Goal: Task Accomplishment & Management: Manage account settings

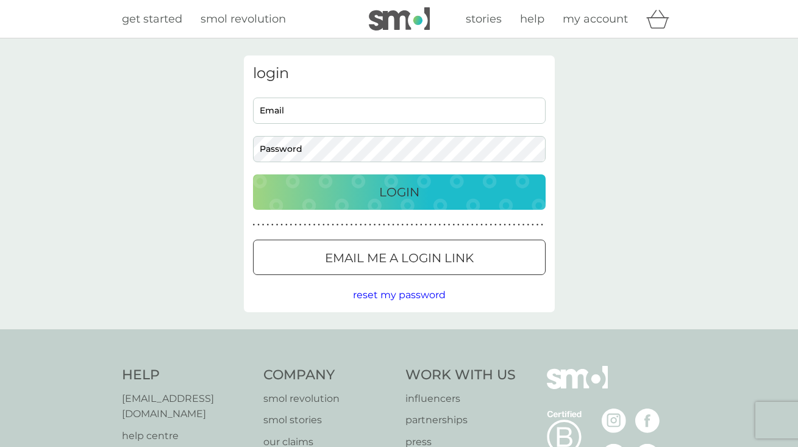
click at [416, 292] on span "reset my password" at bounding box center [399, 295] width 93 height 12
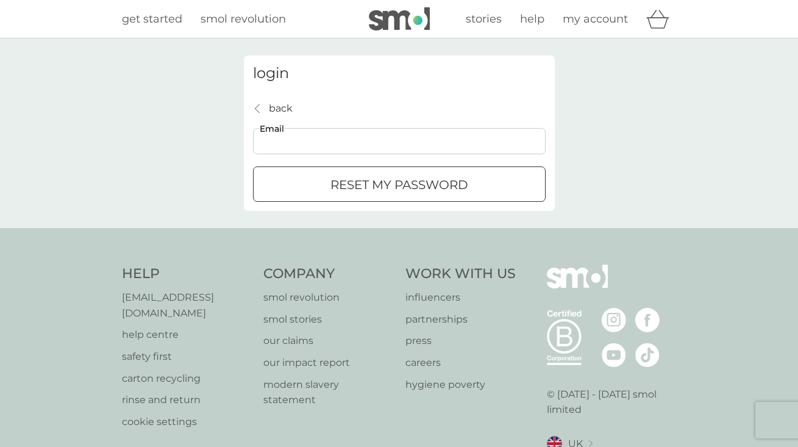
click at [398, 132] on input "Email" at bounding box center [399, 141] width 293 height 26
type input "[EMAIL_ADDRESS][DOMAIN_NAME]"
click at [399, 184] on button "reset my password" at bounding box center [399, 183] width 293 height 35
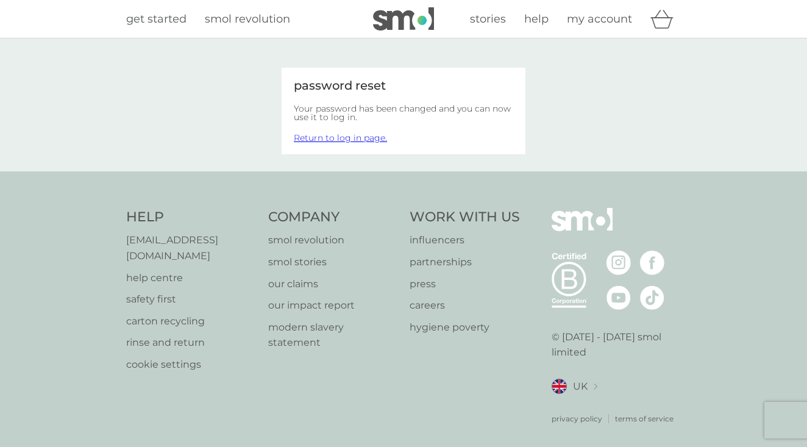
click at [367, 138] on link "Return to log in page." at bounding box center [340, 137] width 93 height 11
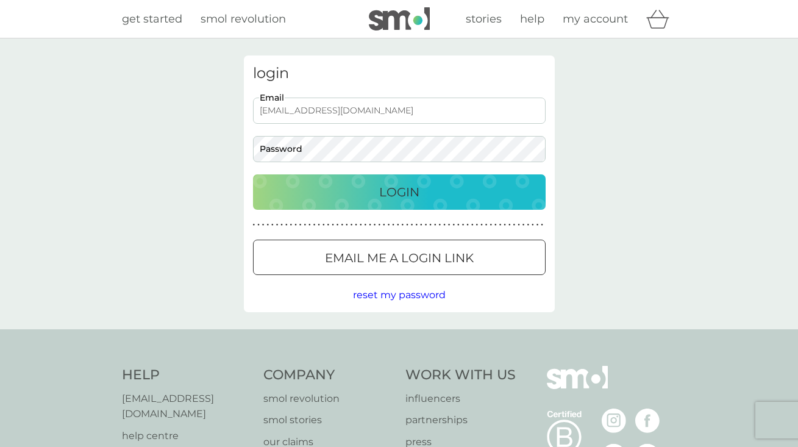
type input "[EMAIL_ADDRESS][DOMAIN_NAME]"
click at [443, 204] on button "Login" at bounding box center [399, 191] width 293 height 35
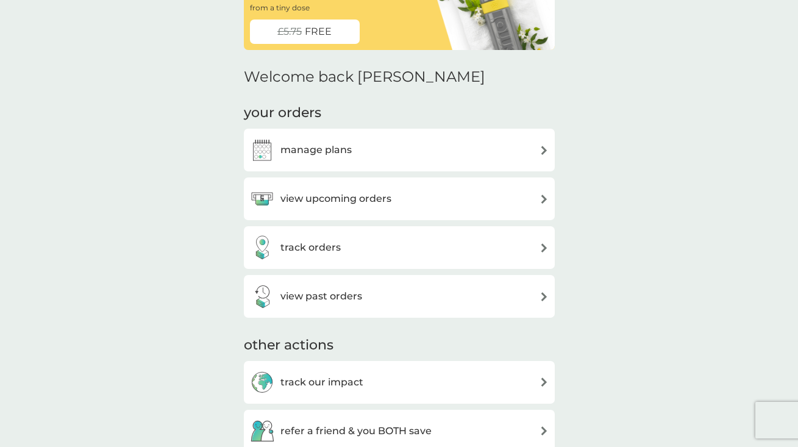
scroll to position [78, 0]
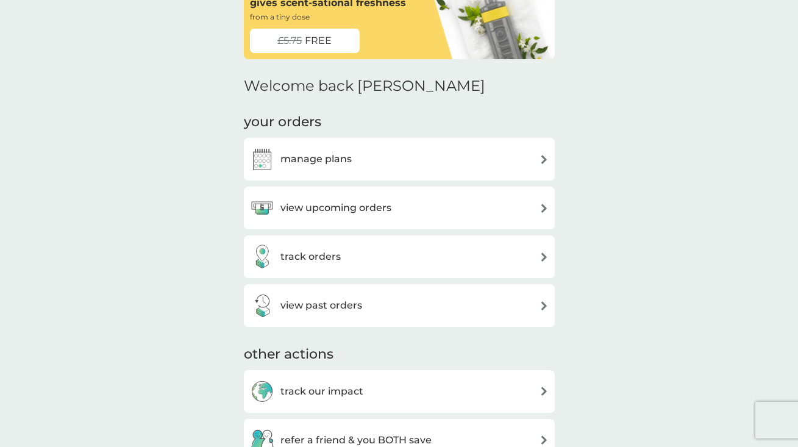
click at [395, 204] on div "view upcoming orders" at bounding box center [399, 208] width 299 height 24
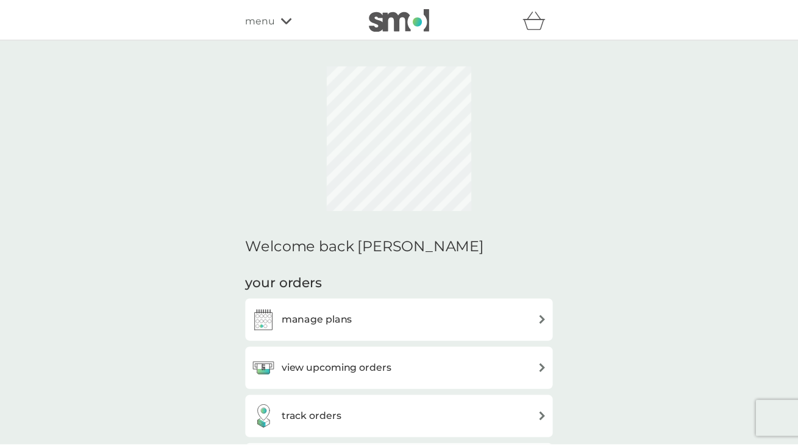
scroll to position [78, 0]
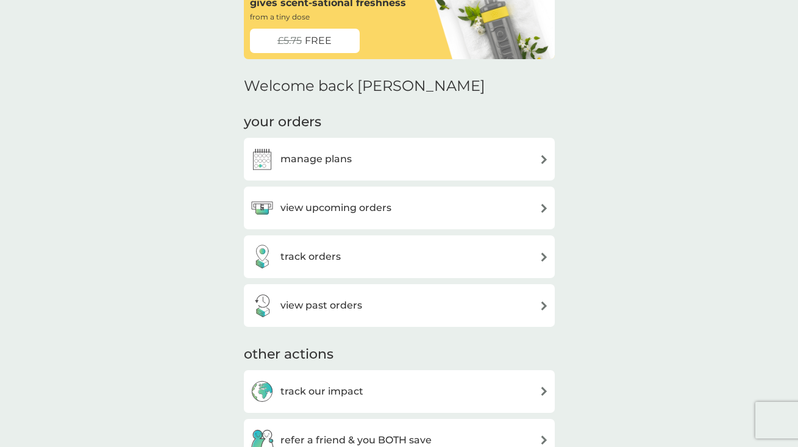
click at [339, 233] on div "manage plans view upcoming orders track orders view past orders" at bounding box center [399, 232] width 311 height 189
click at [359, 172] on div "manage plans" at bounding box center [399, 159] width 311 height 43
click at [342, 158] on h3 "manage plans" at bounding box center [316, 159] width 71 height 16
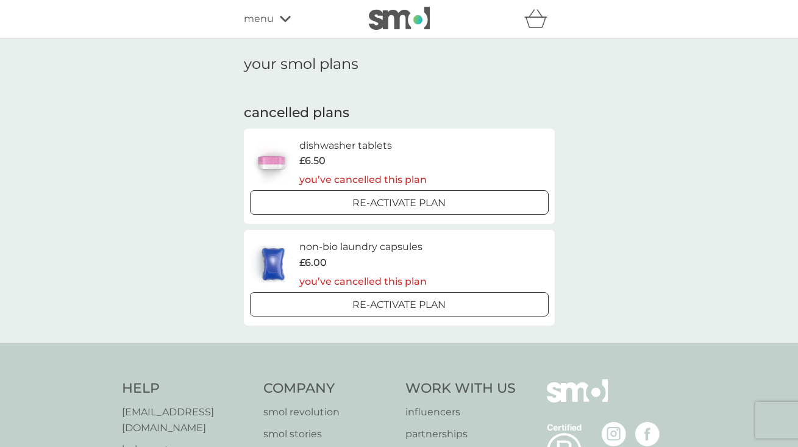
click at [374, 240] on h6 "non-bio laundry capsules" at bounding box center [362, 247] width 127 height 16
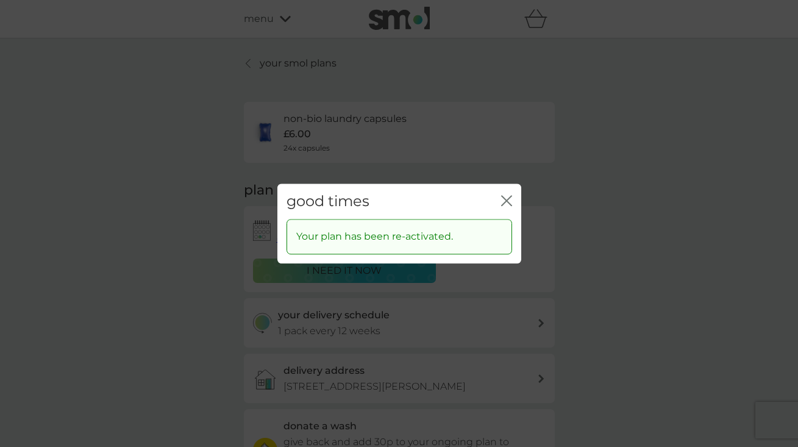
click at [512, 198] on icon "close" at bounding box center [506, 200] width 11 height 11
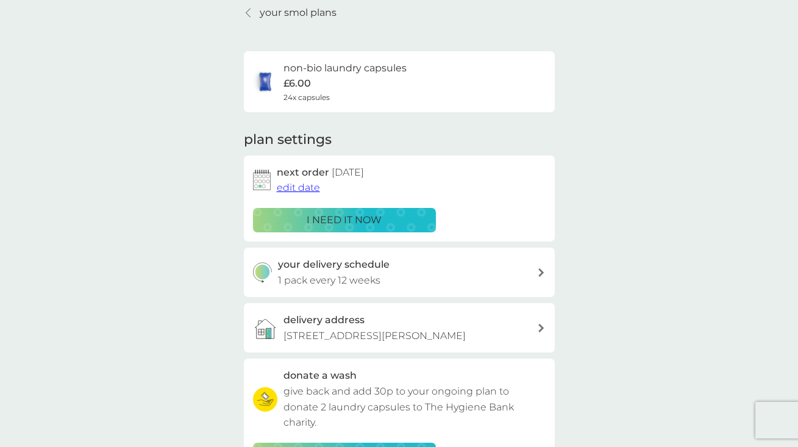
scroll to position [99, 0]
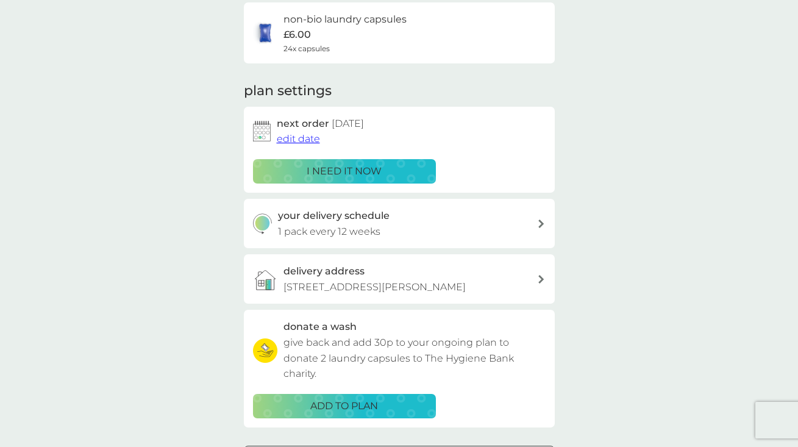
click at [358, 281] on p "16/8 Broughton Road, Edinburgh, EH7 4EB" at bounding box center [375, 287] width 182 height 16
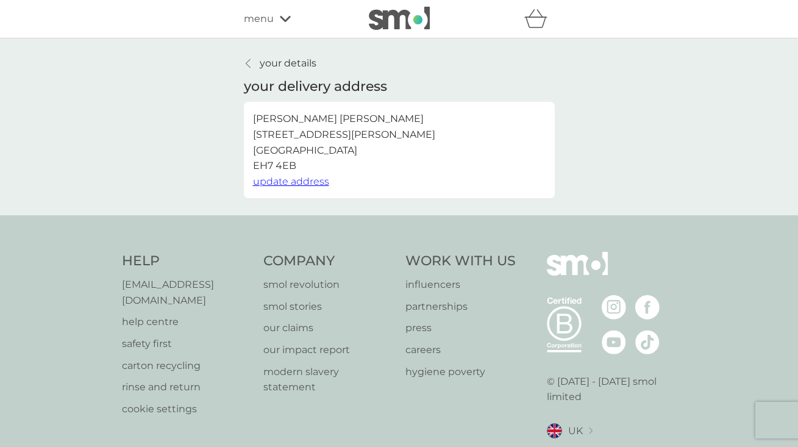
click at [320, 182] on span "update address" at bounding box center [291, 182] width 76 height 12
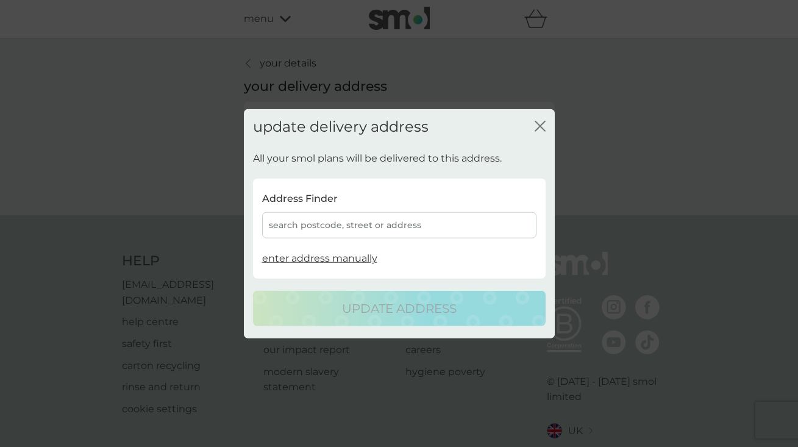
click at [318, 223] on div "search postcode, street or address" at bounding box center [399, 225] width 274 height 26
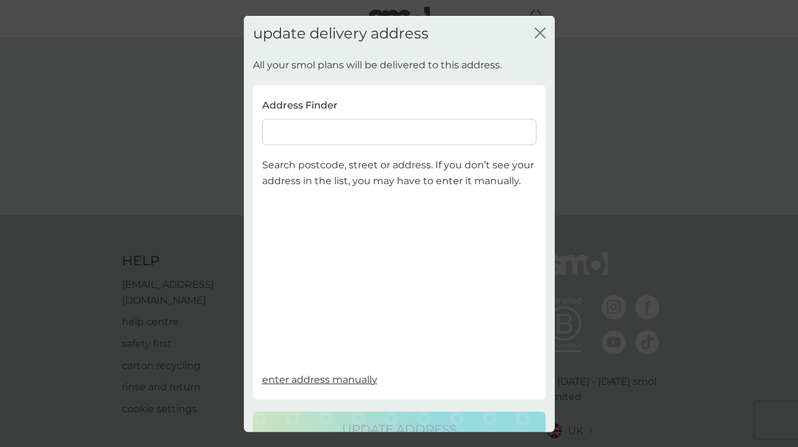
click at [338, 134] on input at bounding box center [399, 132] width 274 height 26
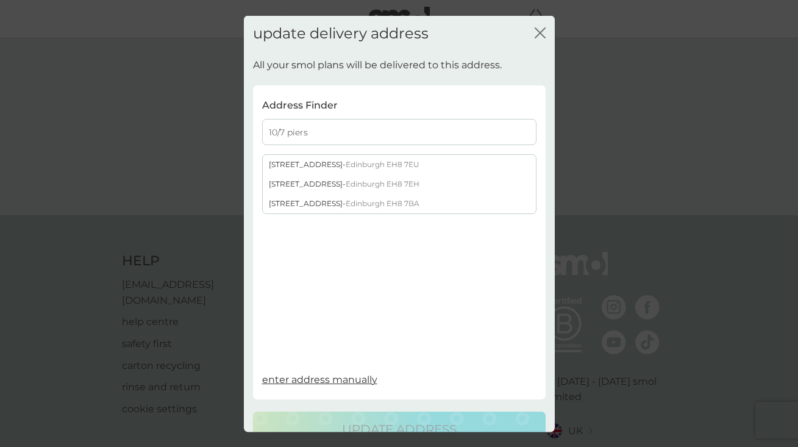
type input "10/7 piers"
click at [334, 181] on div "10/7 Piershill Place - Edinburgh EH8 7EH" at bounding box center [399, 184] width 273 height 20
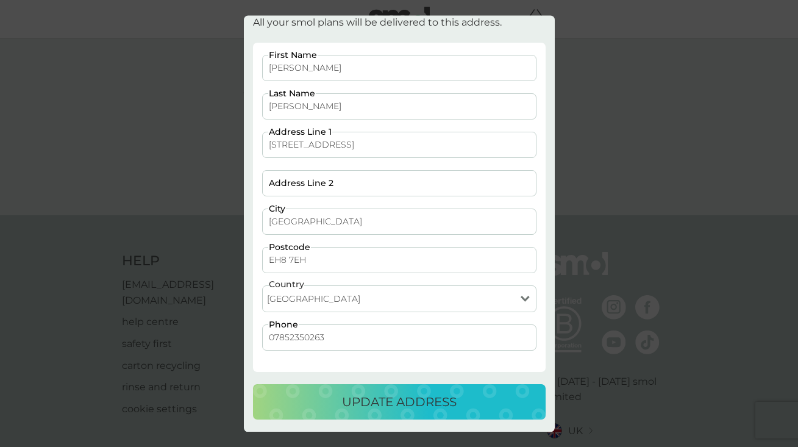
scroll to position [41, 0]
click at [356, 406] on p "update address" at bounding box center [399, 403] width 115 height 20
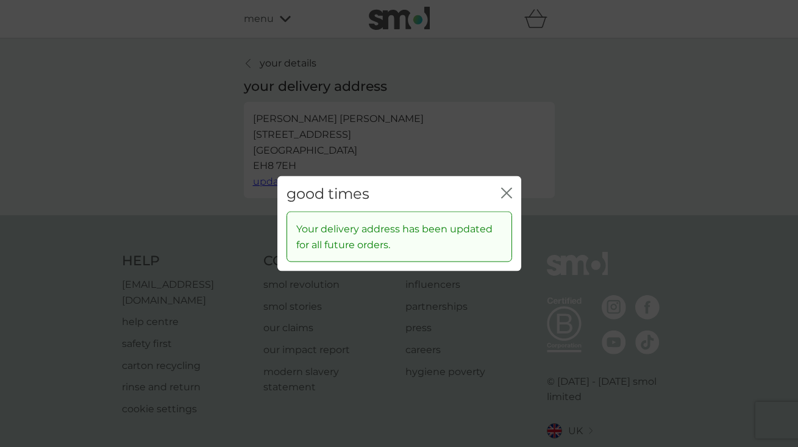
click at [510, 198] on icon "close" at bounding box center [509, 193] width 5 height 10
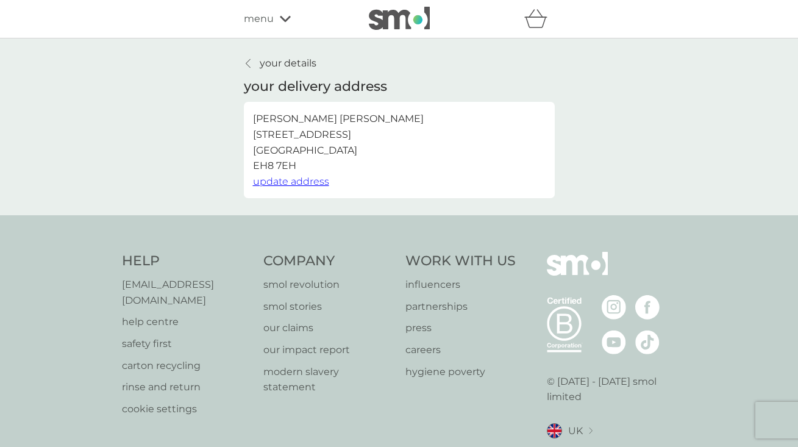
click at [284, 60] on p "your details" at bounding box center [288, 63] width 57 height 16
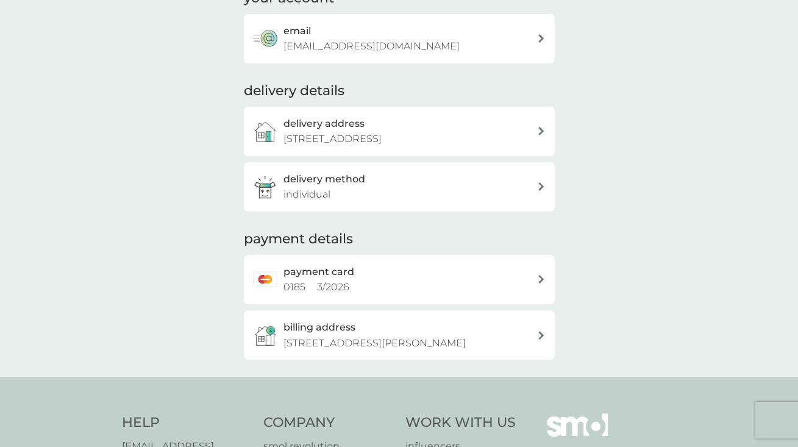
scroll to position [91, 0]
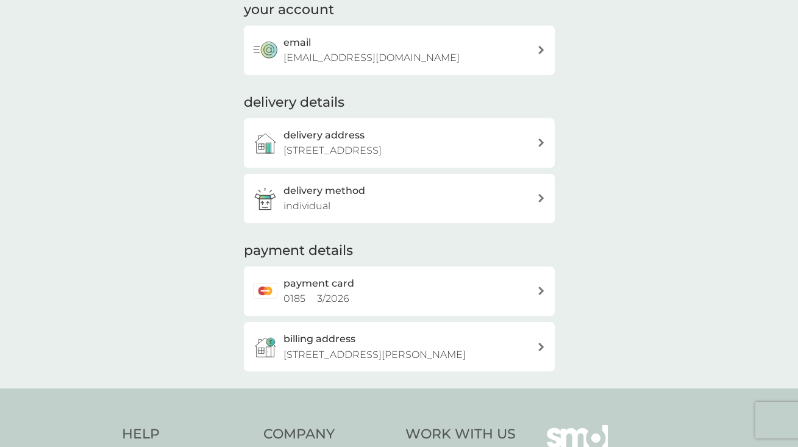
click at [407, 347] on p "16/8 Broughton Road, Edinburgh, EH7 4EB" at bounding box center [375, 355] width 182 height 16
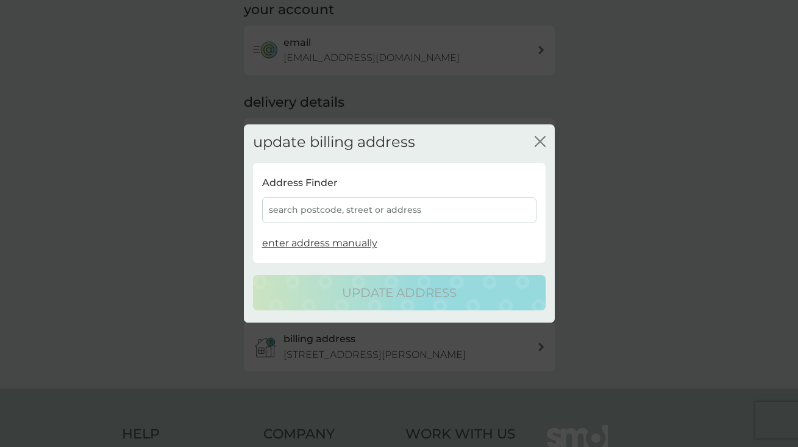
click at [356, 213] on div "search postcode, street or address" at bounding box center [399, 210] width 274 height 26
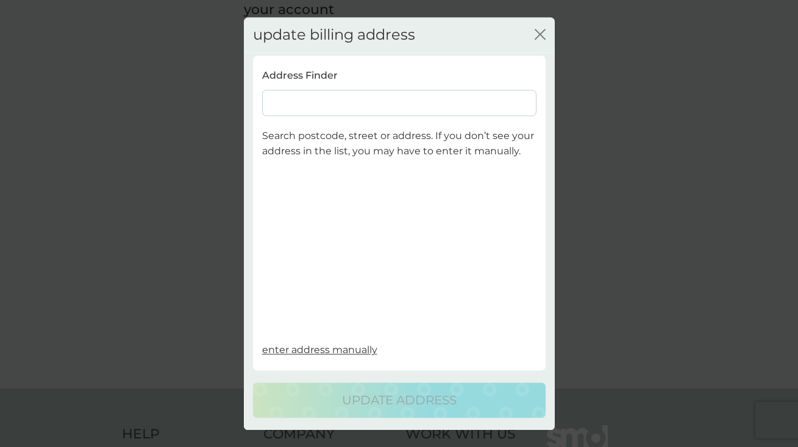
click at [372, 113] on input at bounding box center [399, 103] width 274 height 26
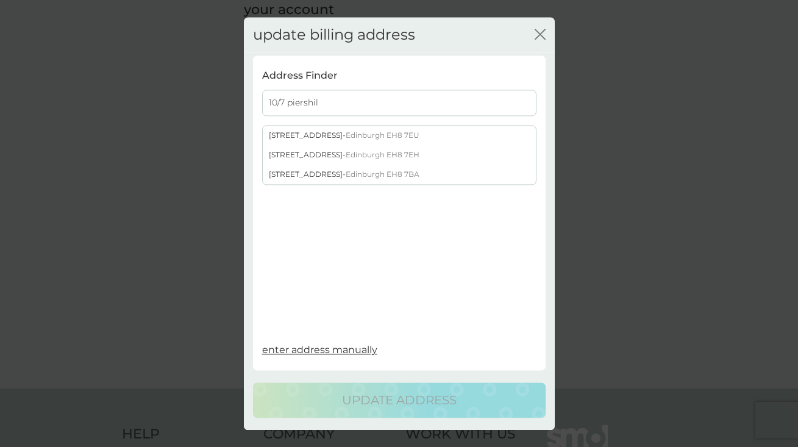
type input "10/7 piershil"
click at [358, 154] on span "Edinburgh EH8 7EH" at bounding box center [383, 154] width 74 height 9
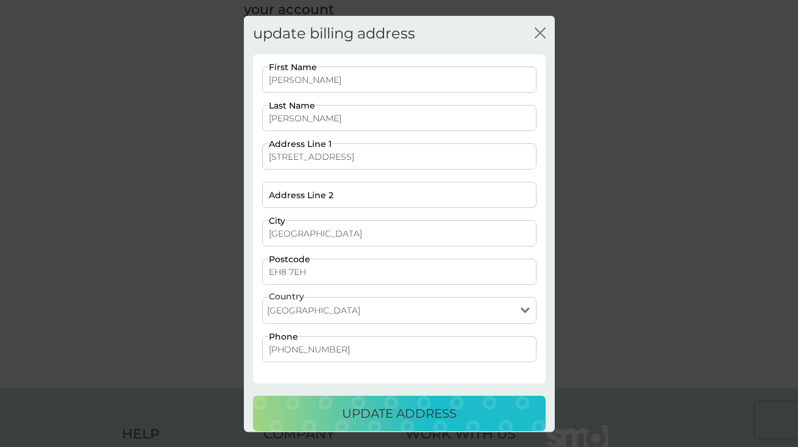
click at [398, 413] on p "update address" at bounding box center [399, 414] width 115 height 20
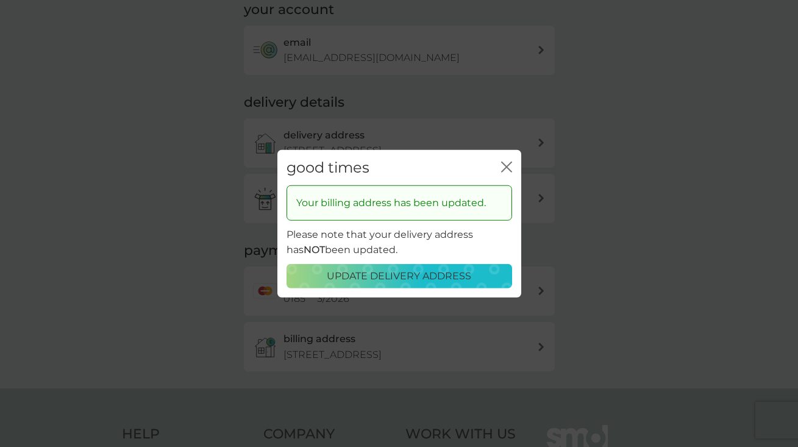
click at [381, 274] on p "update delivery address" at bounding box center [399, 276] width 145 height 16
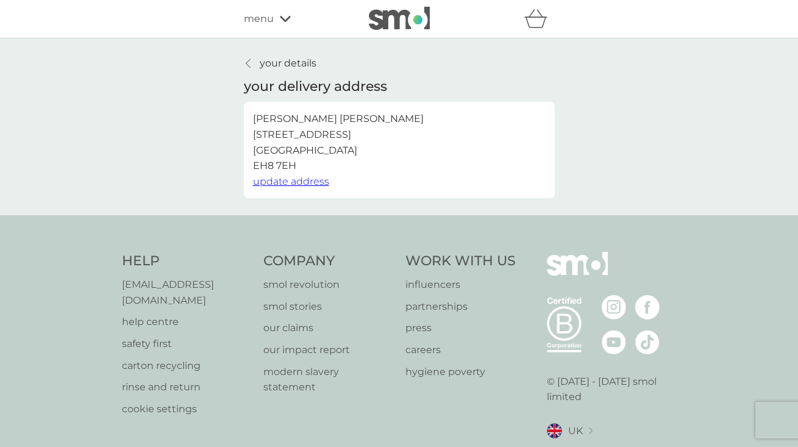
click at [277, 65] on p "your details" at bounding box center [288, 63] width 57 height 16
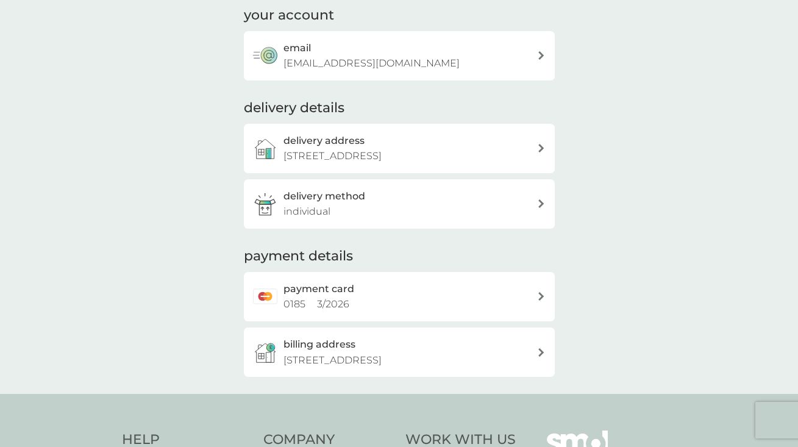
scroll to position [89, 0]
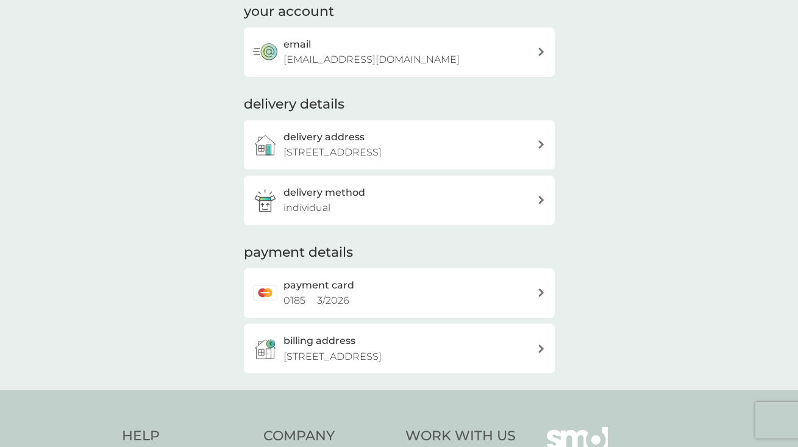
click at [423, 204] on div "delivery method individual" at bounding box center [411, 200] width 254 height 31
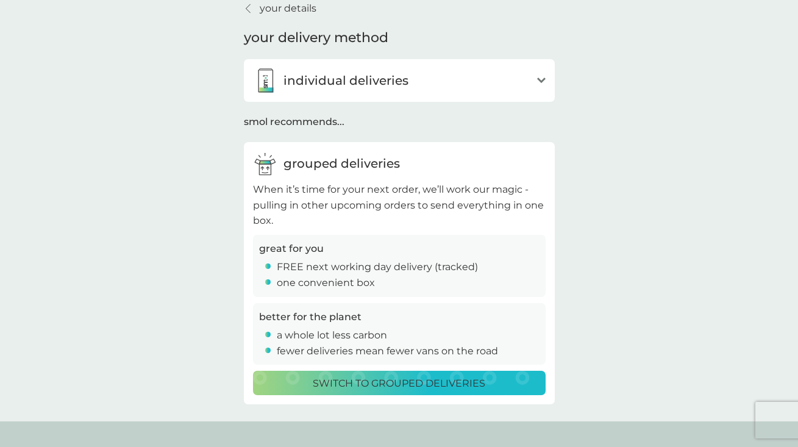
scroll to position [1, 0]
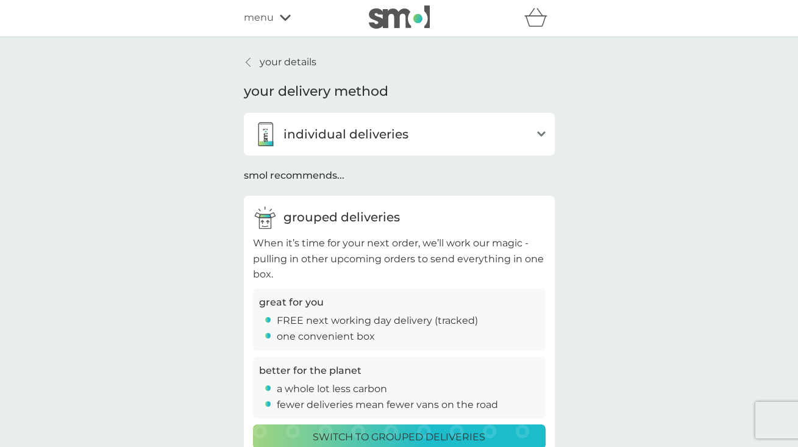
click at [290, 127] on p "individual deliveries" at bounding box center [346, 134] width 125 height 20
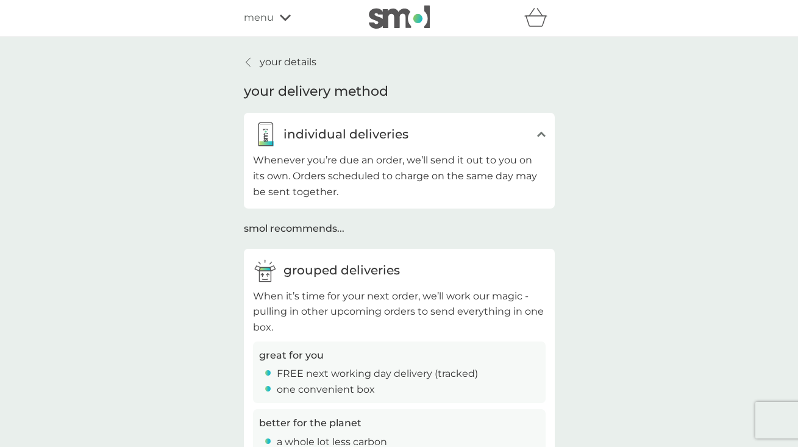
click at [307, 132] on p "individual deliveries" at bounding box center [346, 134] width 125 height 20
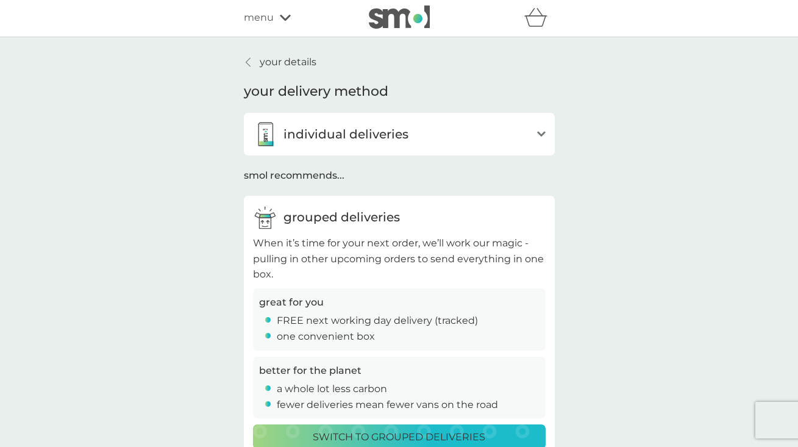
click at [287, 56] on p "your details" at bounding box center [288, 62] width 57 height 16
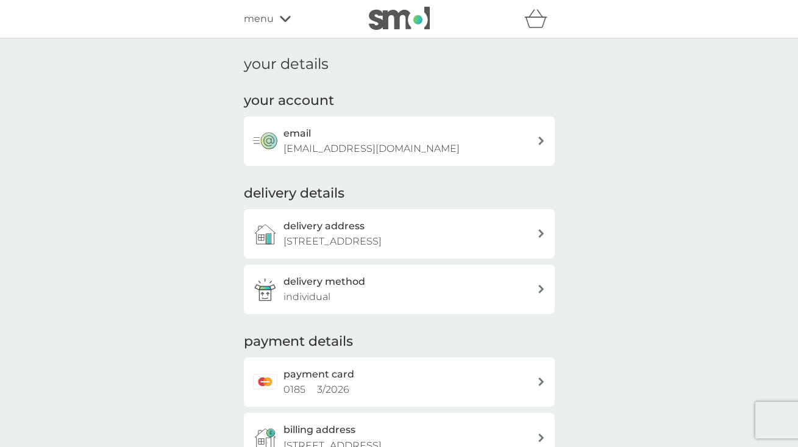
click at [535, 24] on icon "basket" at bounding box center [535, 18] width 23 height 19
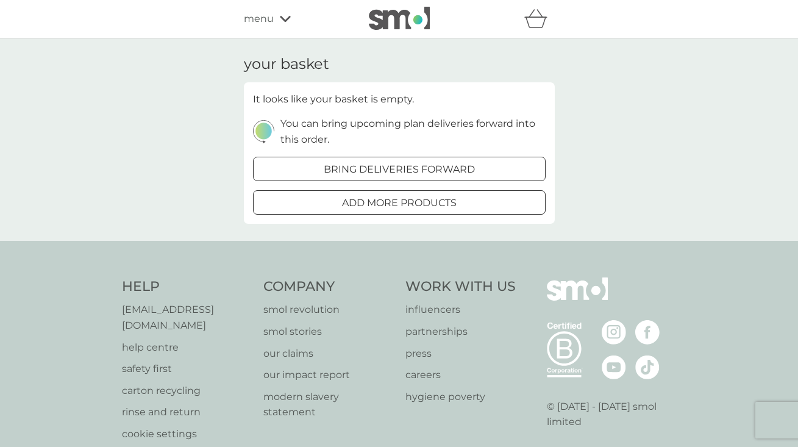
click at [270, 30] on div "refer a friend & you BOTH save smol impact smol shop your smol plans your upcom…" at bounding box center [399, 19] width 311 height 24
click at [270, 21] on span "menu" at bounding box center [259, 19] width 30 height 16
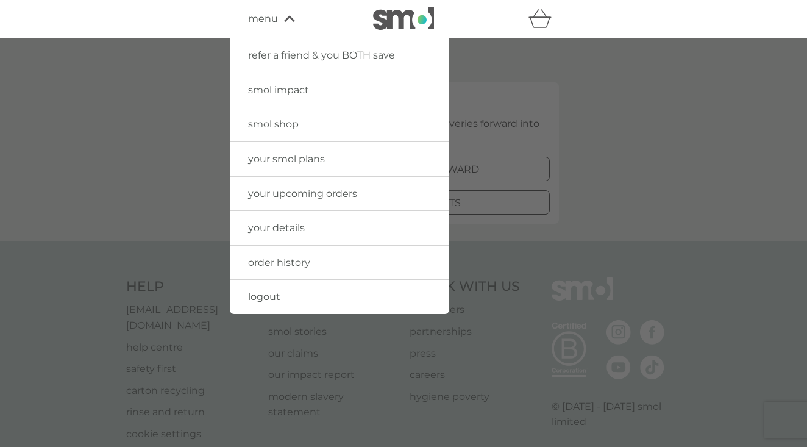
click at [388, 27] on img at bounding box center [403, 18] width 61 height 23
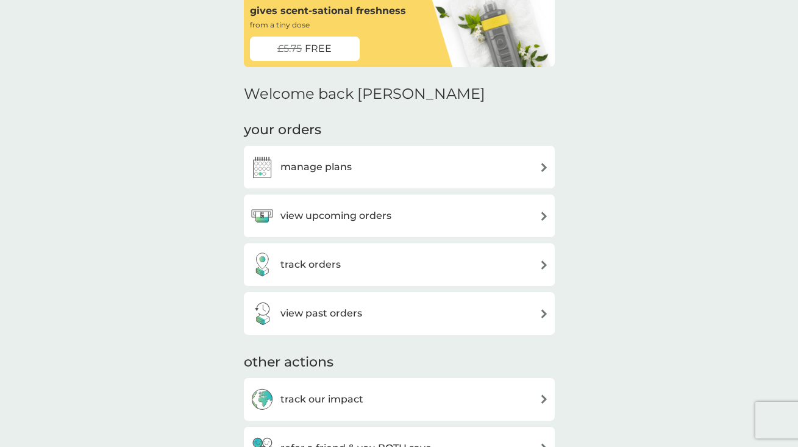
scroll to position [79, 0]
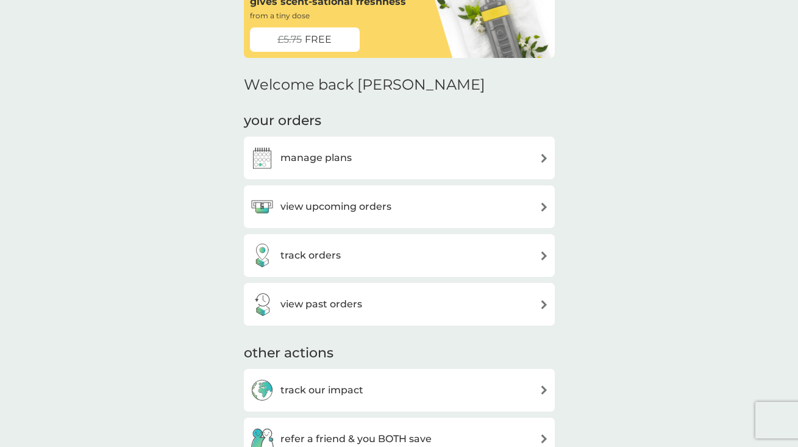
click at [367, 214] on div "view upcoming orders" at bounding box center [320, 207] width 141 height 24
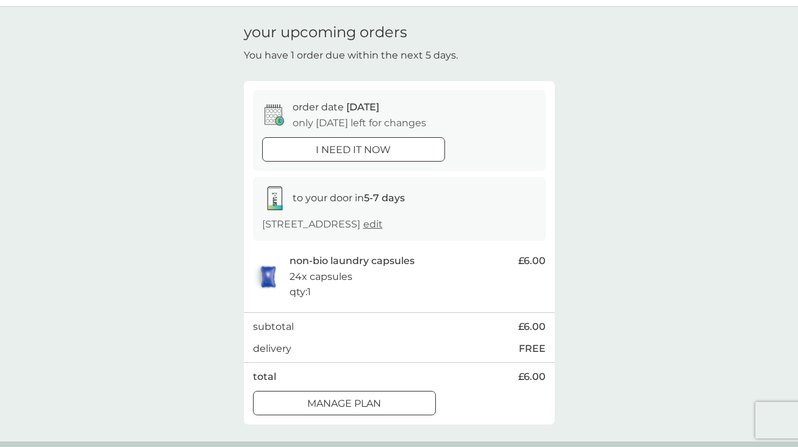
scroll to position [37, 0]
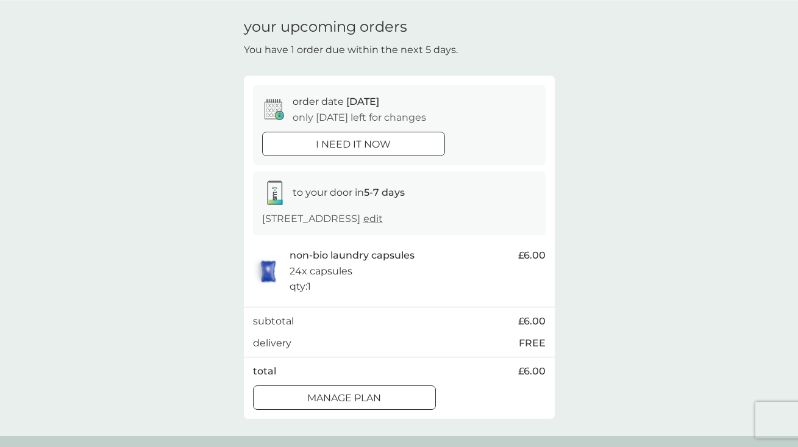
click at [408, 134] on button "i need it now" at bounding box center [353, 144] width 183 height 24
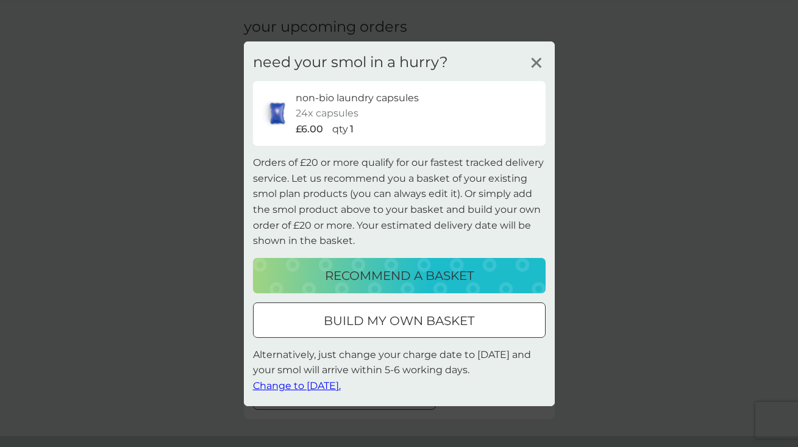
click at [547, 65] on div "need your smol in a hurry? non-bio laundry capsules 24x capsules £6.00 qty 1 Or…" at bounding box center [399, 223] width 311 height 365
click at [539, 64] on icon at bounding box center [537, 62] width 18 height 18
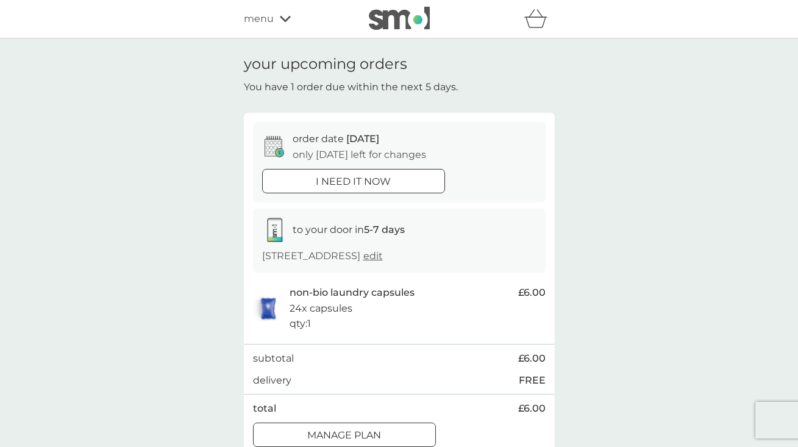
scroll to position [0, 0]
click at [339, 423] on button "Manage plan" at bounding box center [344, 435] width 183 height 24
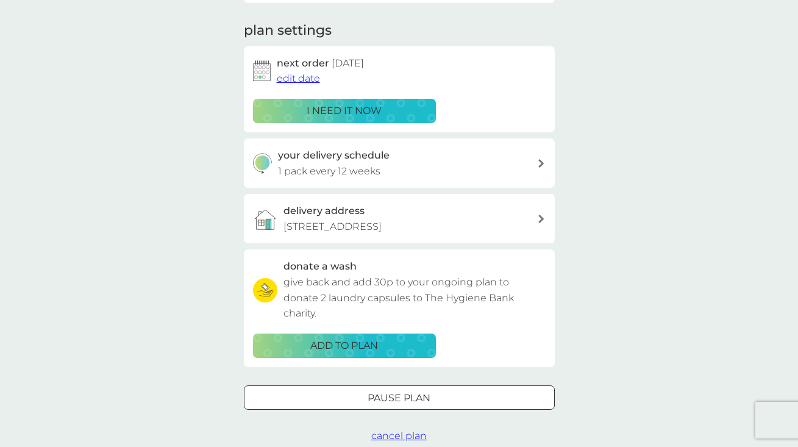
scroll to position [160, 0]
click at [398, 421] on div "Pause plan cancel plan" at bounding box center [399, 414] width 311 height 59
click at [406, 434] on span "cancel plan" at bounding box center [398, 435] width 55 height 12
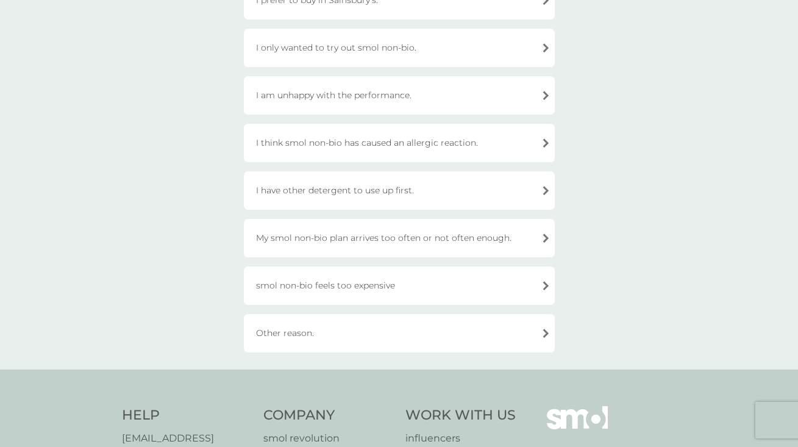
scroll to position [373, 0]
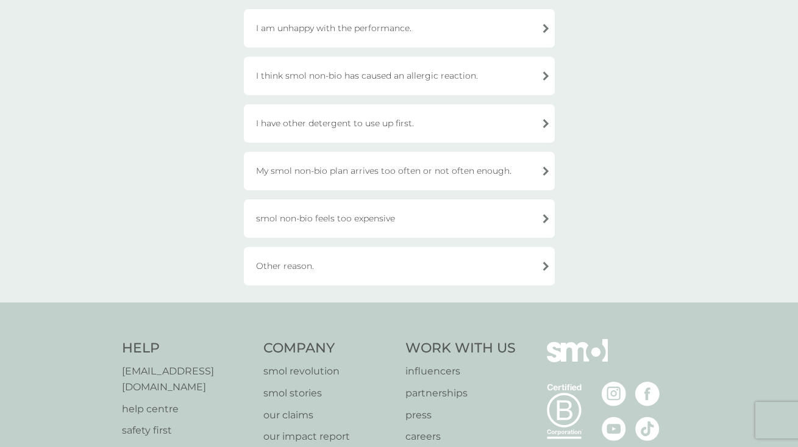
click at [434, 277] on div "Other reason." at bounding box center [399, 266] width 311 height 38
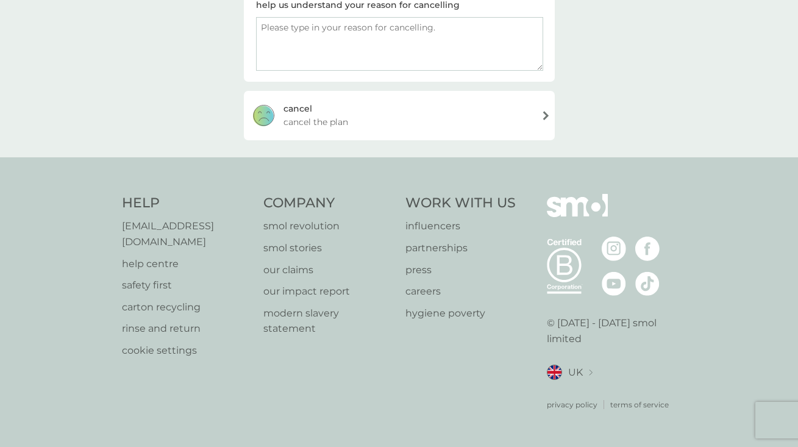
scroll to position [210, 0]
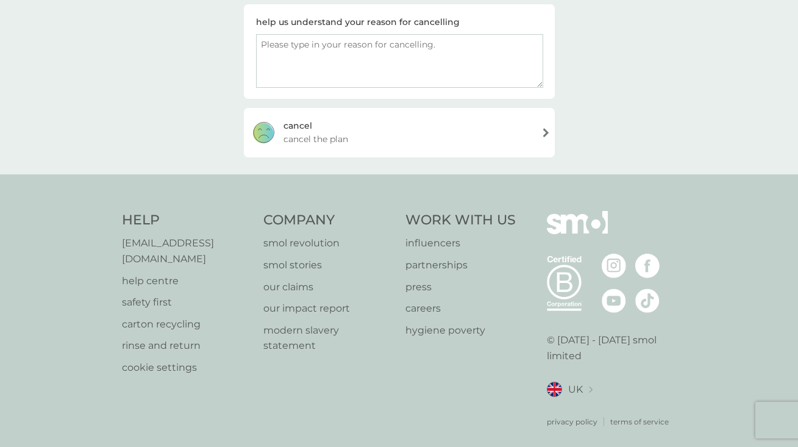
click at [440, 144] on div "cancel cancel the plan" at bounding box center [399, 132] width 311 height 49
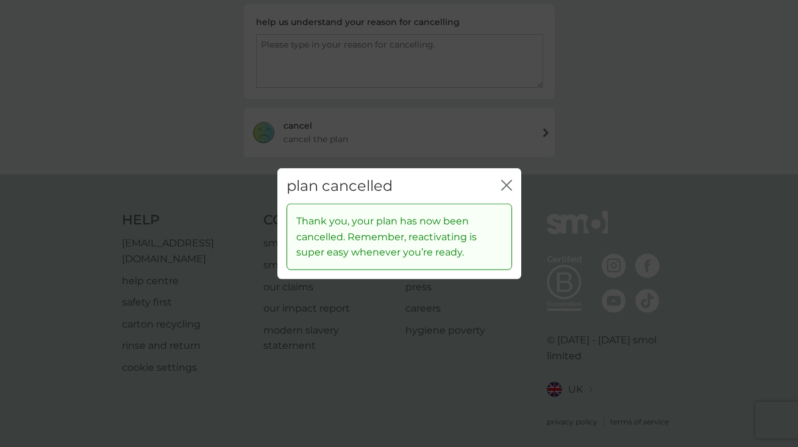
click at [508, 188] on icon "close" at bounding box center [506, 184] width 11 height 11
